Goal: Contribute content: Contribute content

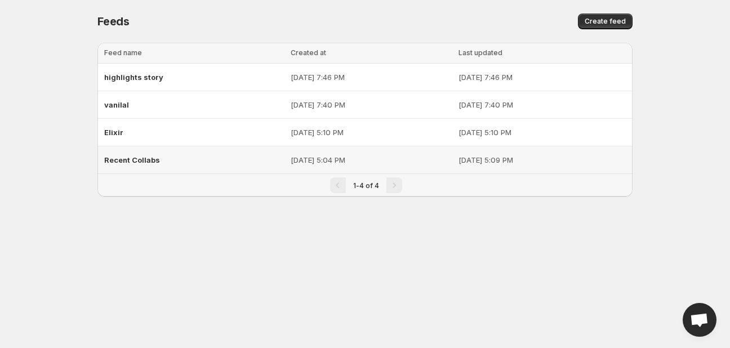
click at [161, 156] on div "Recent Collabs" at bounding box center [194, 160] width 180 height 20
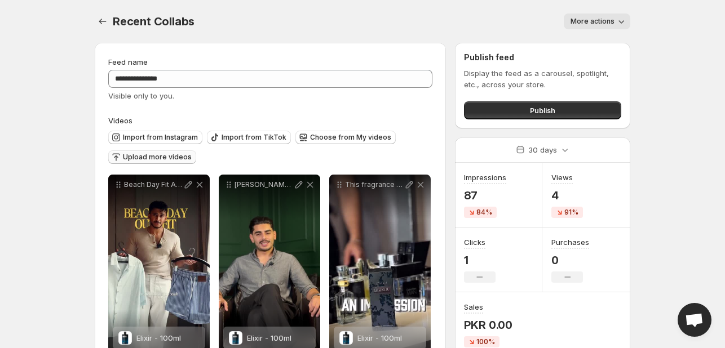
click at [154, 158] on span "Upload more videos" at bounding box center [157, 157] width 69 height 9
click at [341, 134] on span "Choose from My videos" at bounding box center [350, 137] width 81 height 9
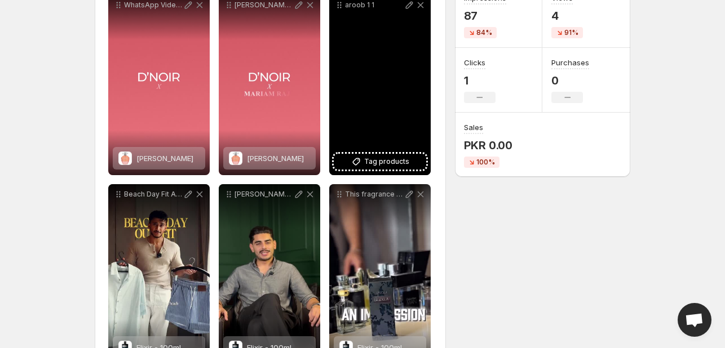
scroll to position [72, 0]
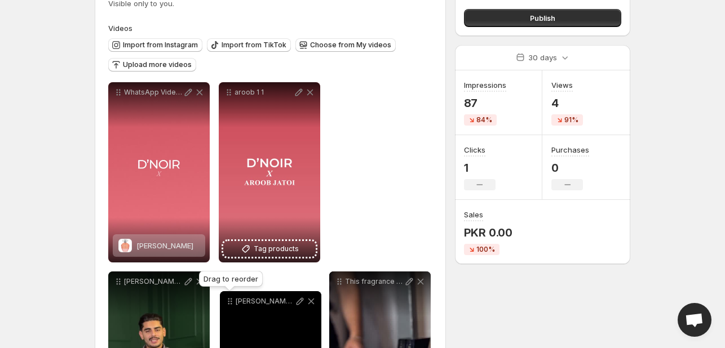
drag, startPoint x: 230, startPoint y: 116, endPoint x: 231, endPoint y: 316, distance: 200.6
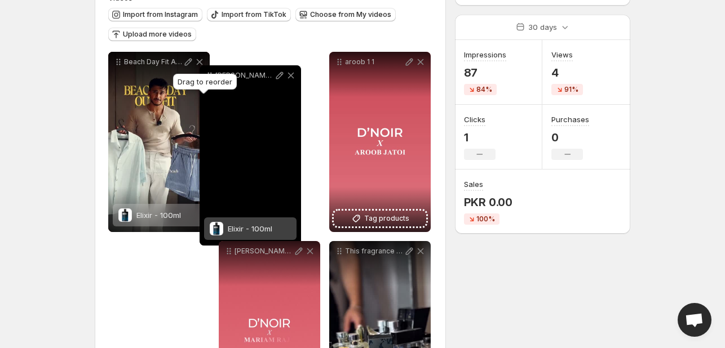
drag, startPoint x: 118, startPoint y: 253, endPoint x: 210, endPoint y: 77, distance: 198.4
click at [210, 77] on body "**********" at bounding box center [362, 51] width 725 height 348
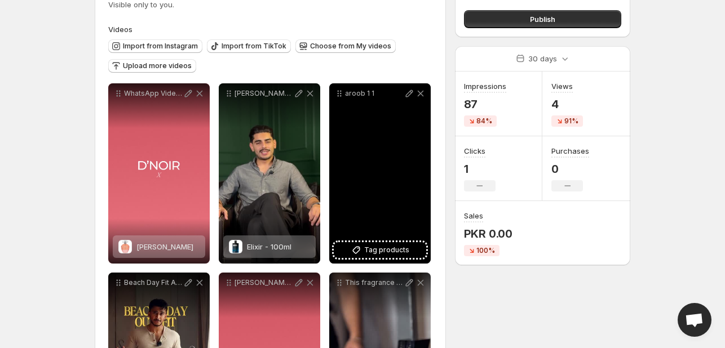
scroll to position [117, 0]
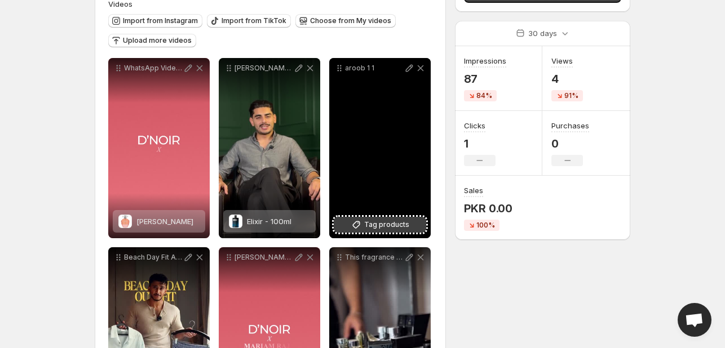
click at [387, 225] on span "Tag products" at bounding box center [386, 224] width 45 height 11
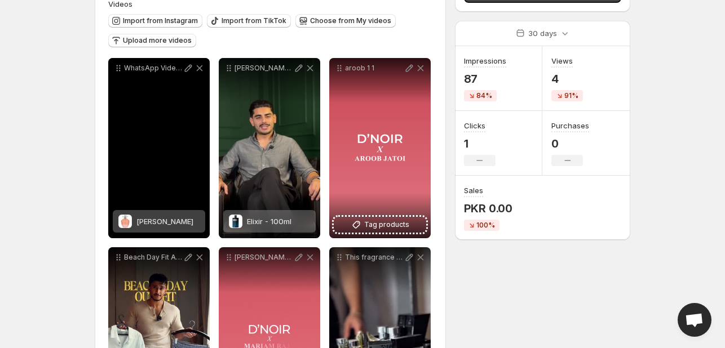
click at [169, 179] on div "WhatsApp Video [DATE] at 60110 PM" at bounding box center [158, 148] width 101 height 180
click at [183, 221] on span "[PERSON_NAME]" at bounding box center [164, 221] width 57 height 9
click at [187, 66] on icon at bounding box center [188, 68] width 11 height 11
click at [171, 85] on div "WhatsApp Video [DATE] at 60110 PM" at bounding box center [158, 148] width 101 height 180
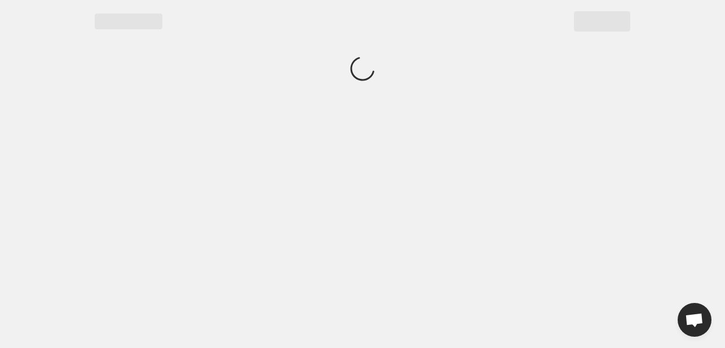
scroll to position [0, 0]
